Goal: Task Accomplishment & Management: Complete application form

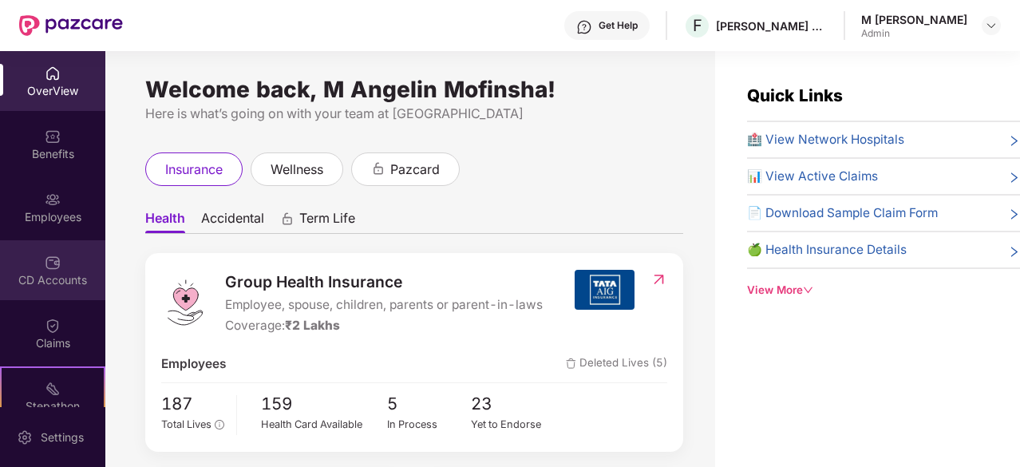
click at [62, 275] on div "CD Accounts" at bounding box center [52, 280] width 105 height 16
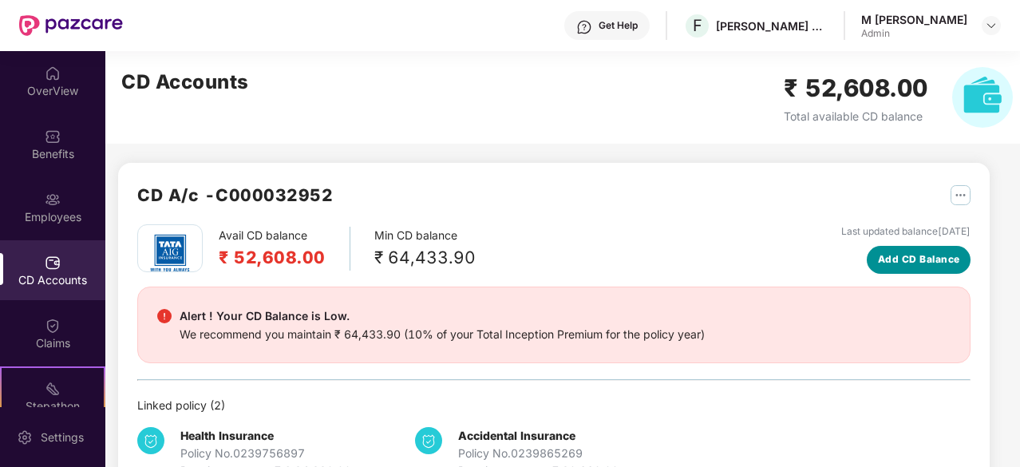
click at [929, 258] on span "Add CD Balance" at bounding box center [919, 259] width 82 height 15
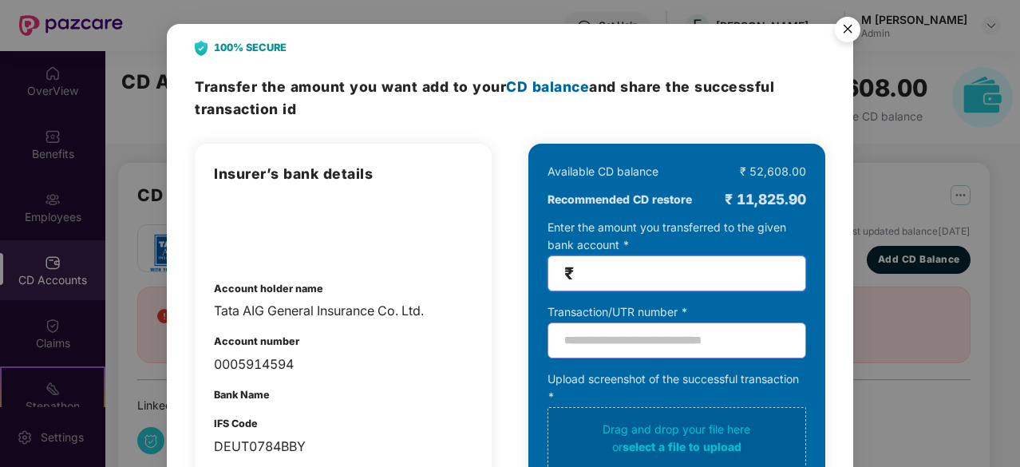
click at [631, 273] on input "number" at bounding box center [683, 273] width 212 height 18
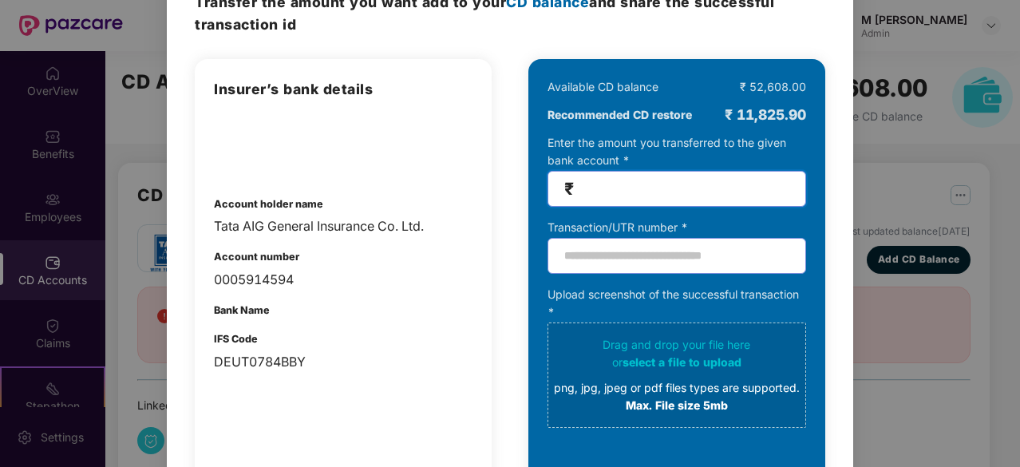
scroll to position [85, 0]
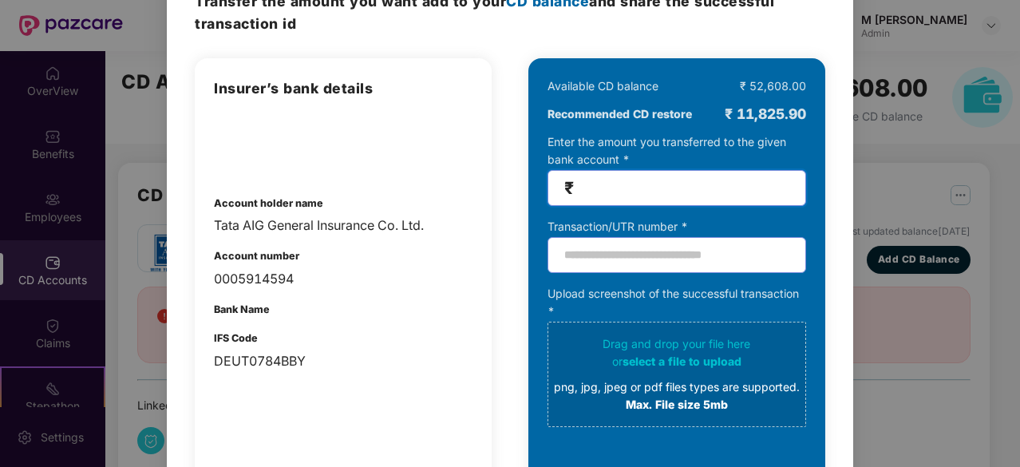
click at [611, 186] on input "*****" at bounding box center [683, 188] width 212 height 18
type input "*****"
click at [605, 255] on input "text" at bounding box center [677, 255] width 259 height 36
click at [591, 252] on input "text" at bounding box center [677, 255] width 259 height 36
type input "**********"
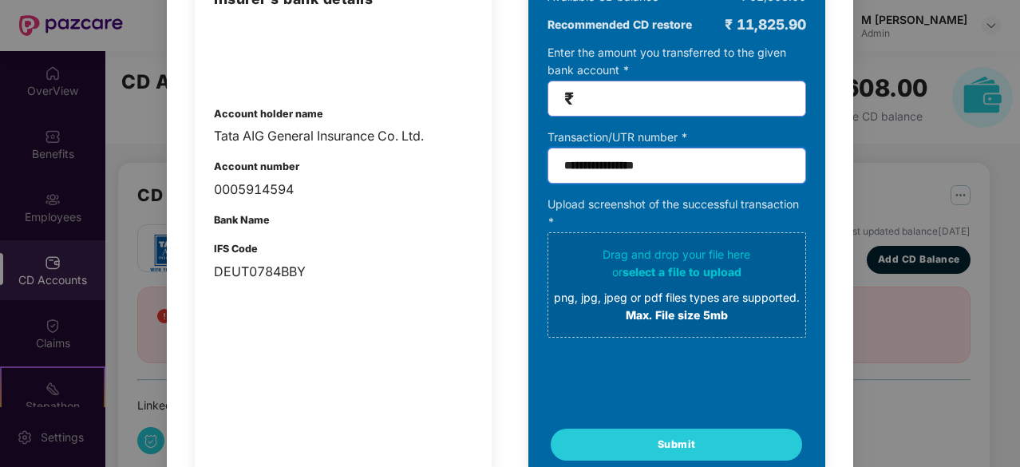
scroll to position [180, 0]
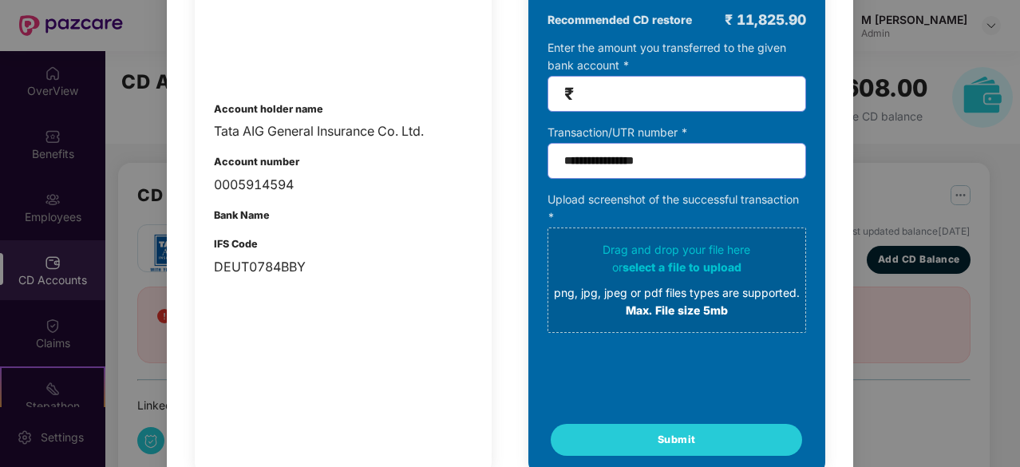
click at [693, 269] on span "select a file to upload" at bounding box center [682, 267] width 119 height 14
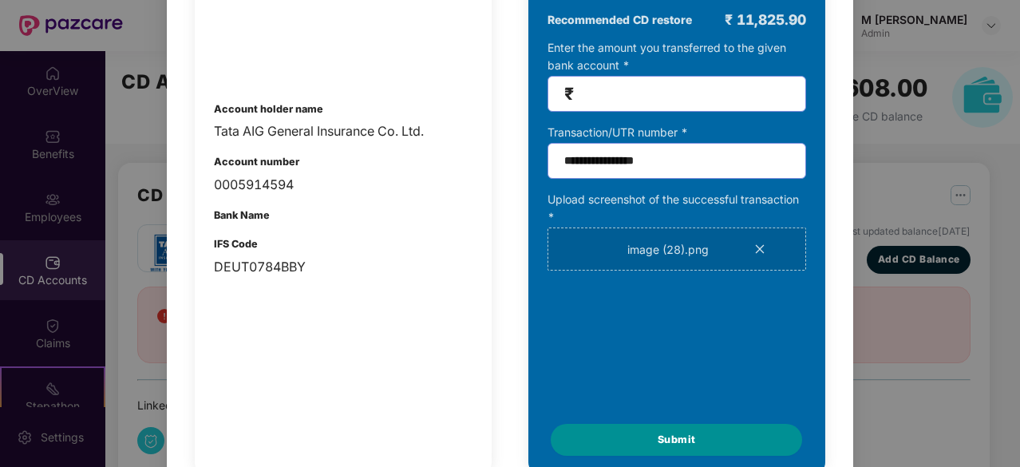
click at [673, 446] on span "Submit" at bounding box center [677, 440] width 38 height 16
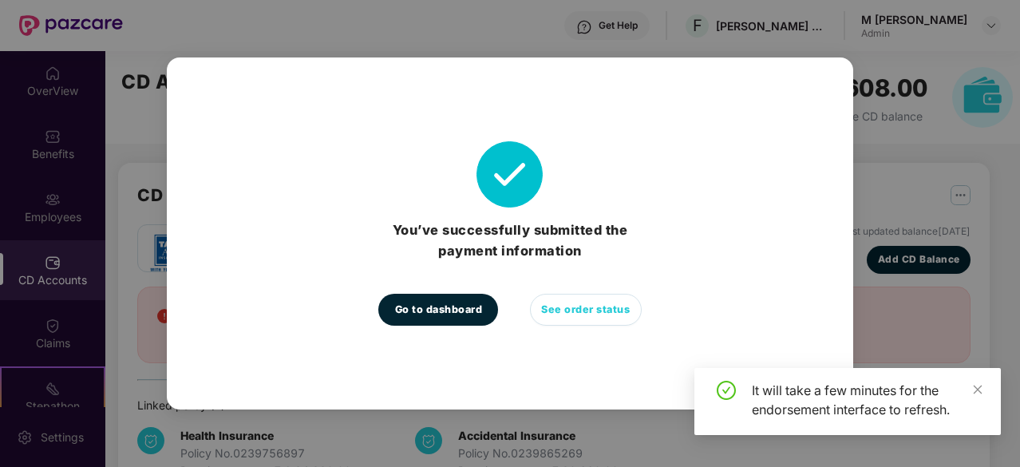
click at [586, 312] on span "See order status" at bounding box center [585, 310] width 89 height 16
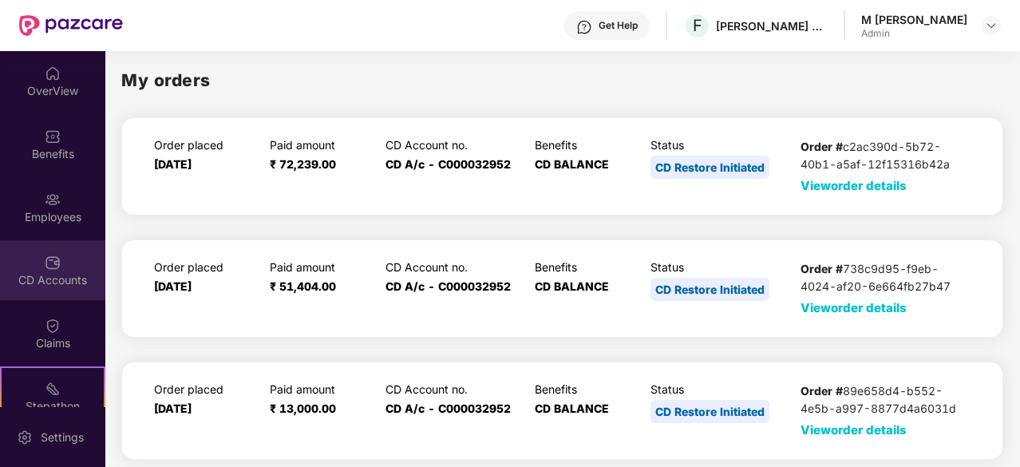
click at [56, 266] on img at bounding box center [53, 263] width 16 height 16
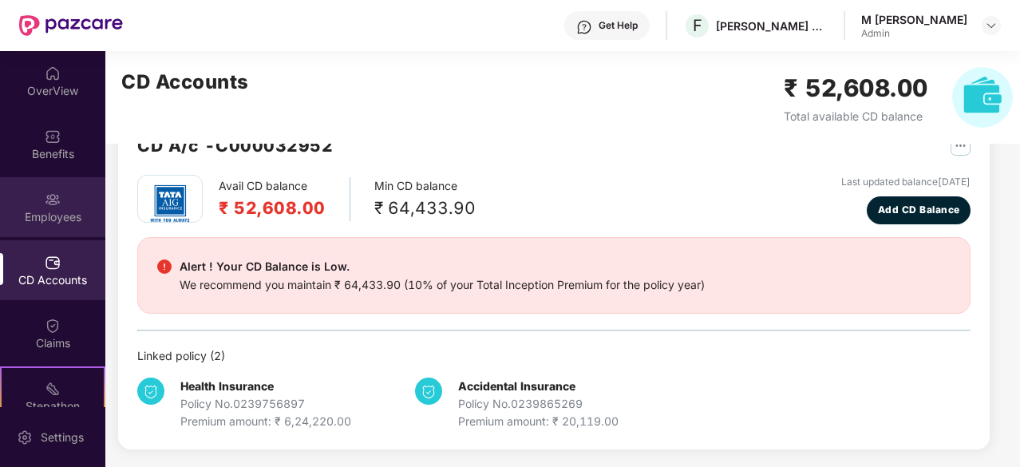
scroll to position [148, 0]
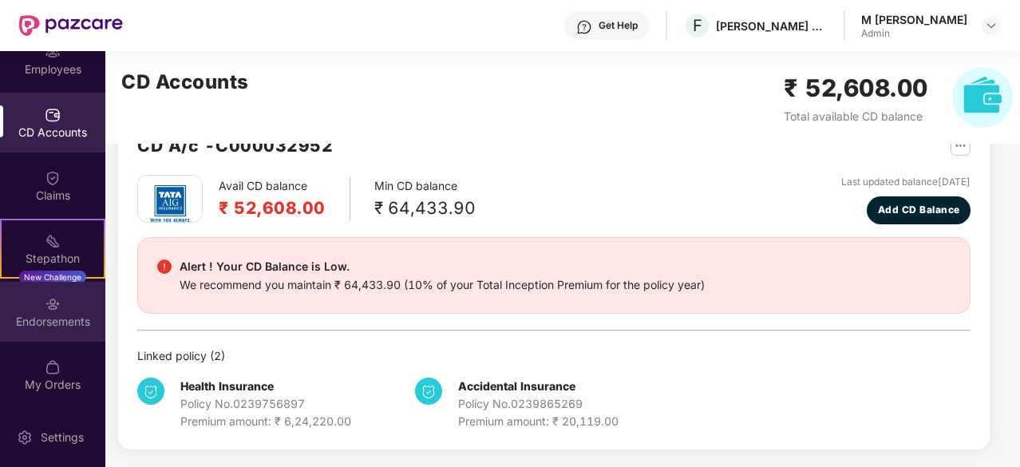
click at [65, 311] on div "Endorsements" at bounding box center [52, 312] width 105 height 60
